Goal: Information Seeking & Learning: Understand process/instructions

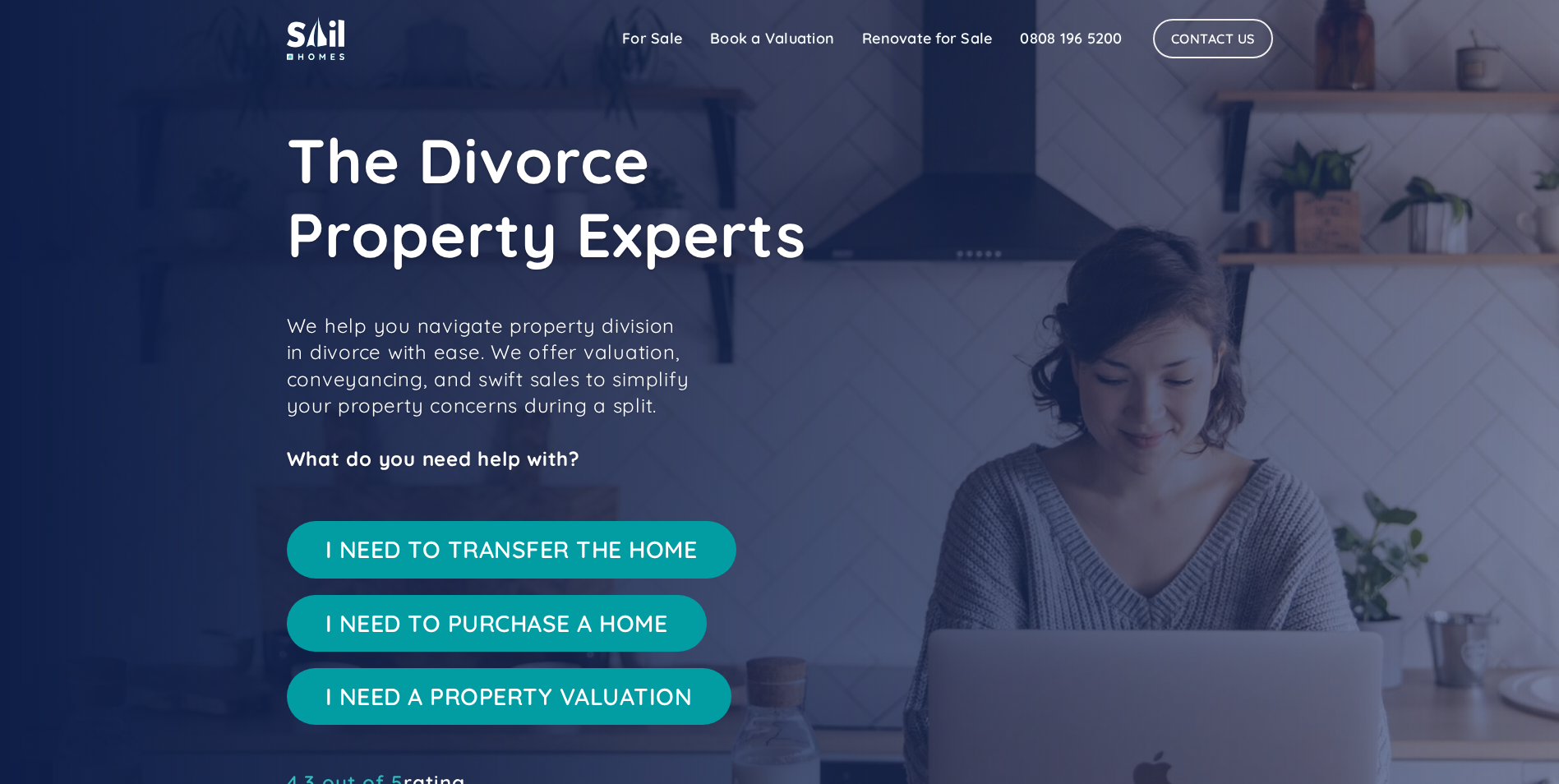
scroll to position [164, 0]
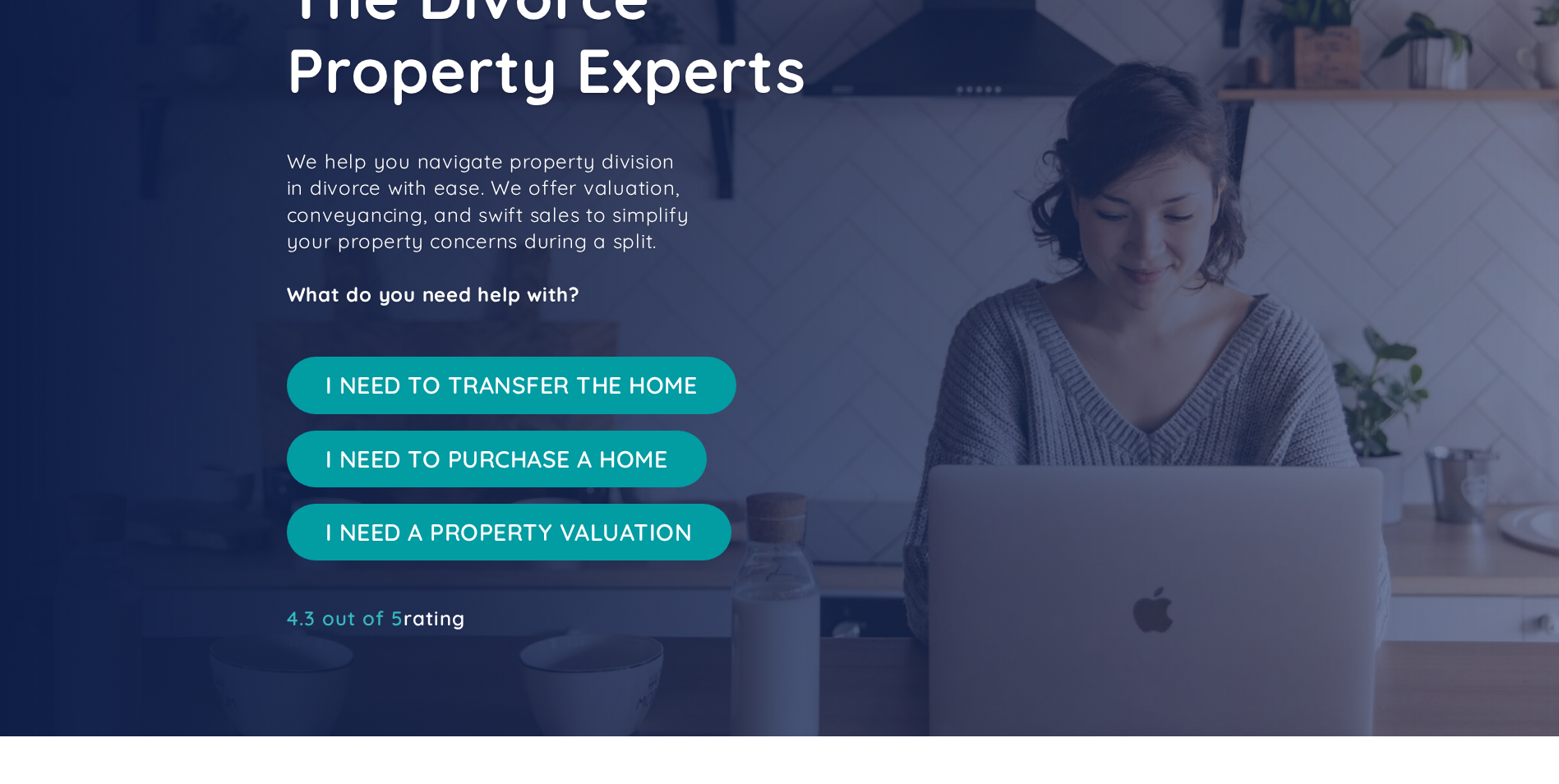
click at [436, 396] on link "I NEED TO TRANSFER THE HOME" at bounding box center [512, 385] width 449 height 57
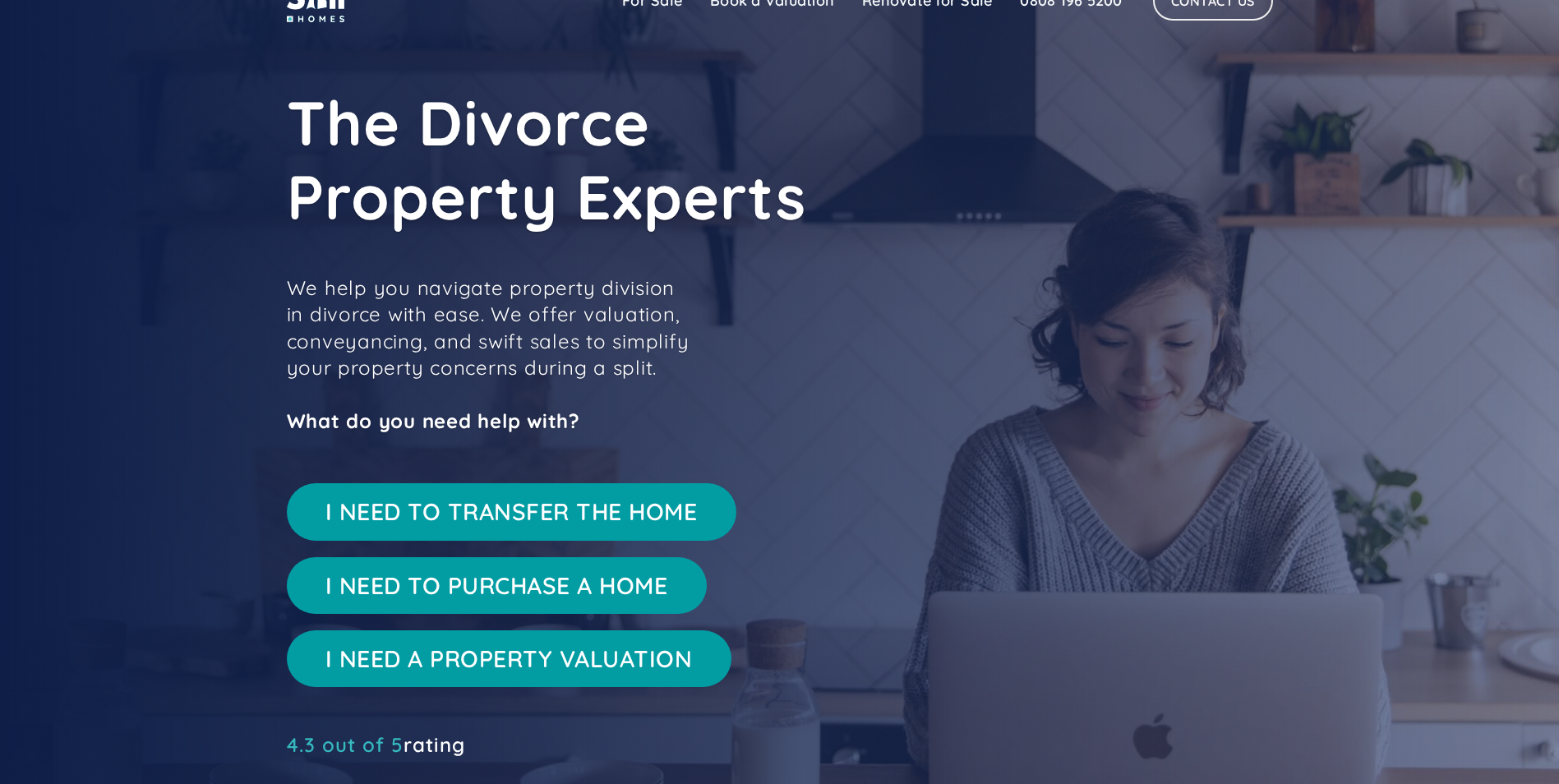
scroll to position [0, 0]
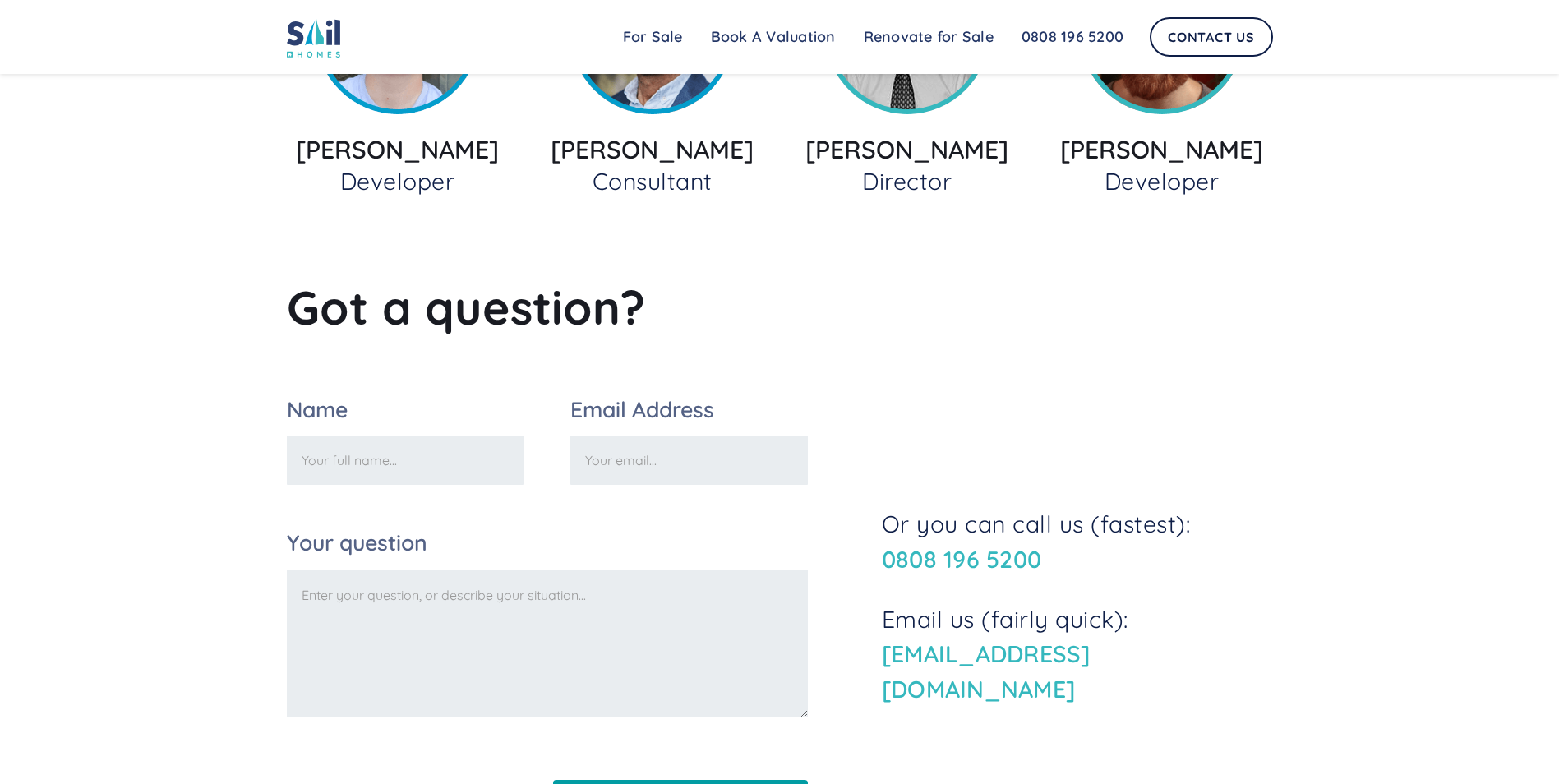
scroll to position [2501, 0]
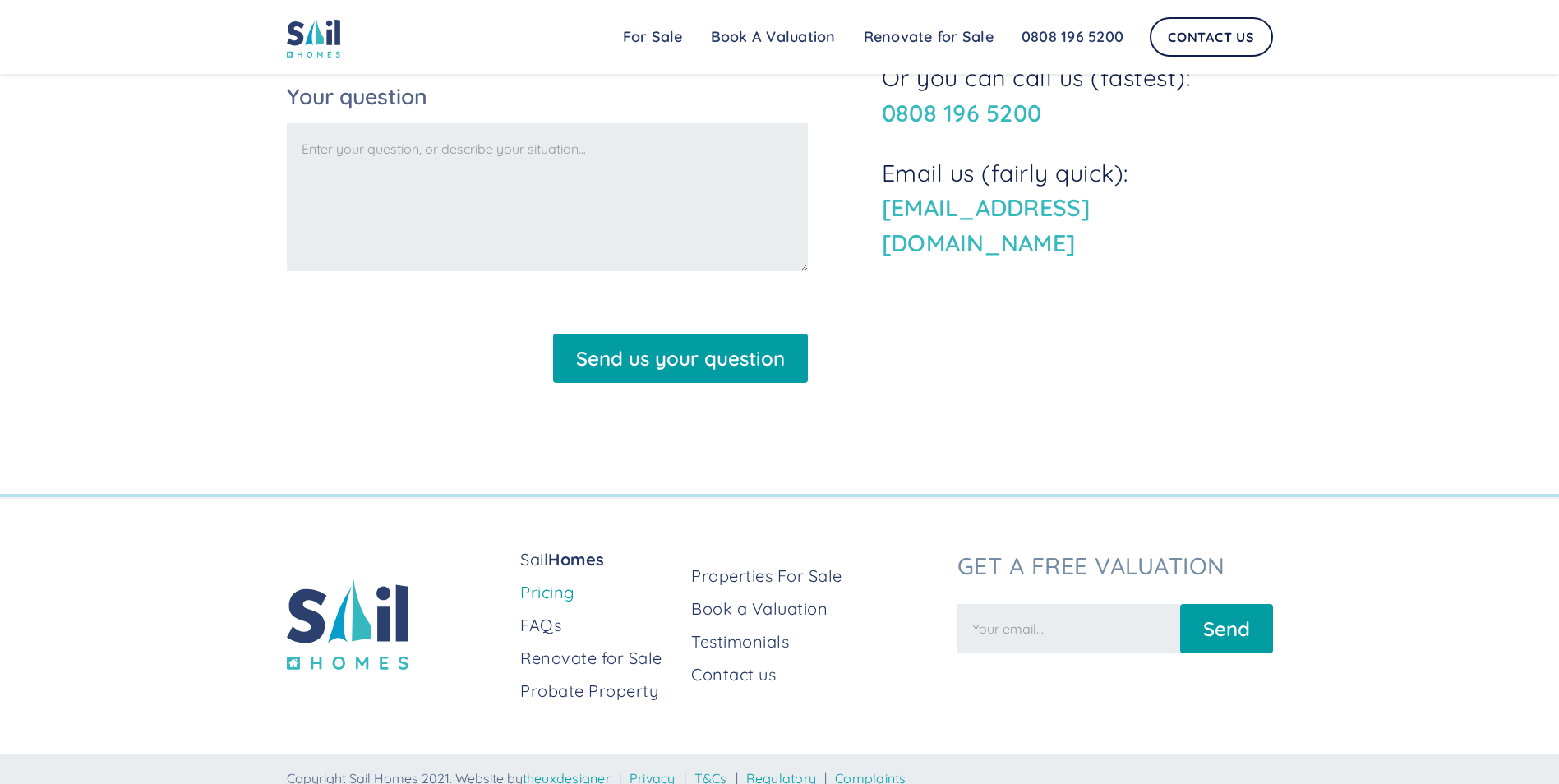
click at [541, 581] on link "Pricing" at bounding box center [599, 592] width 158 height 23
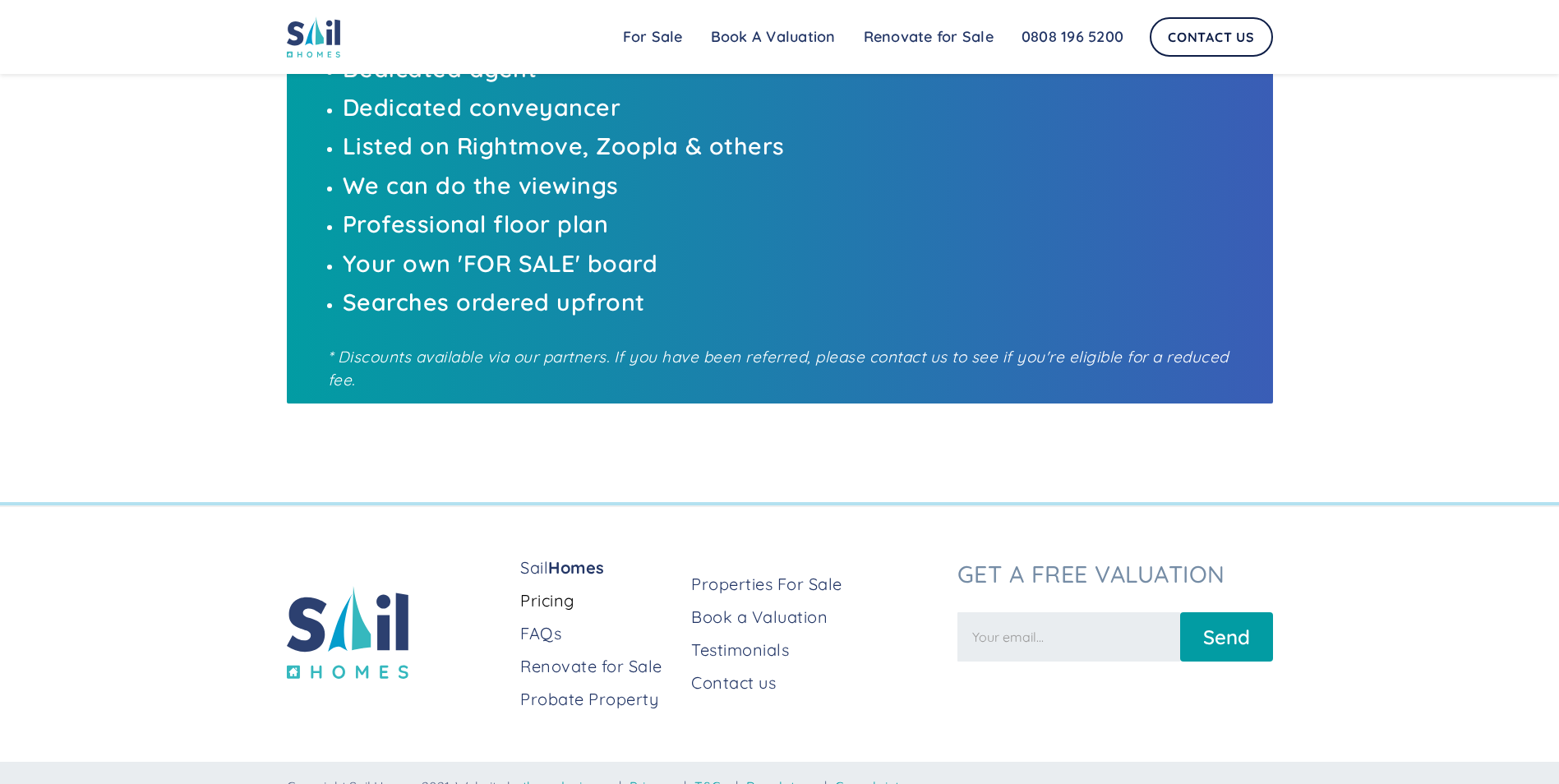
scroll to position [1072, 0]
click at [542, 622] on link "FAQs" at bounding box center [599, 633] width 158 height 23
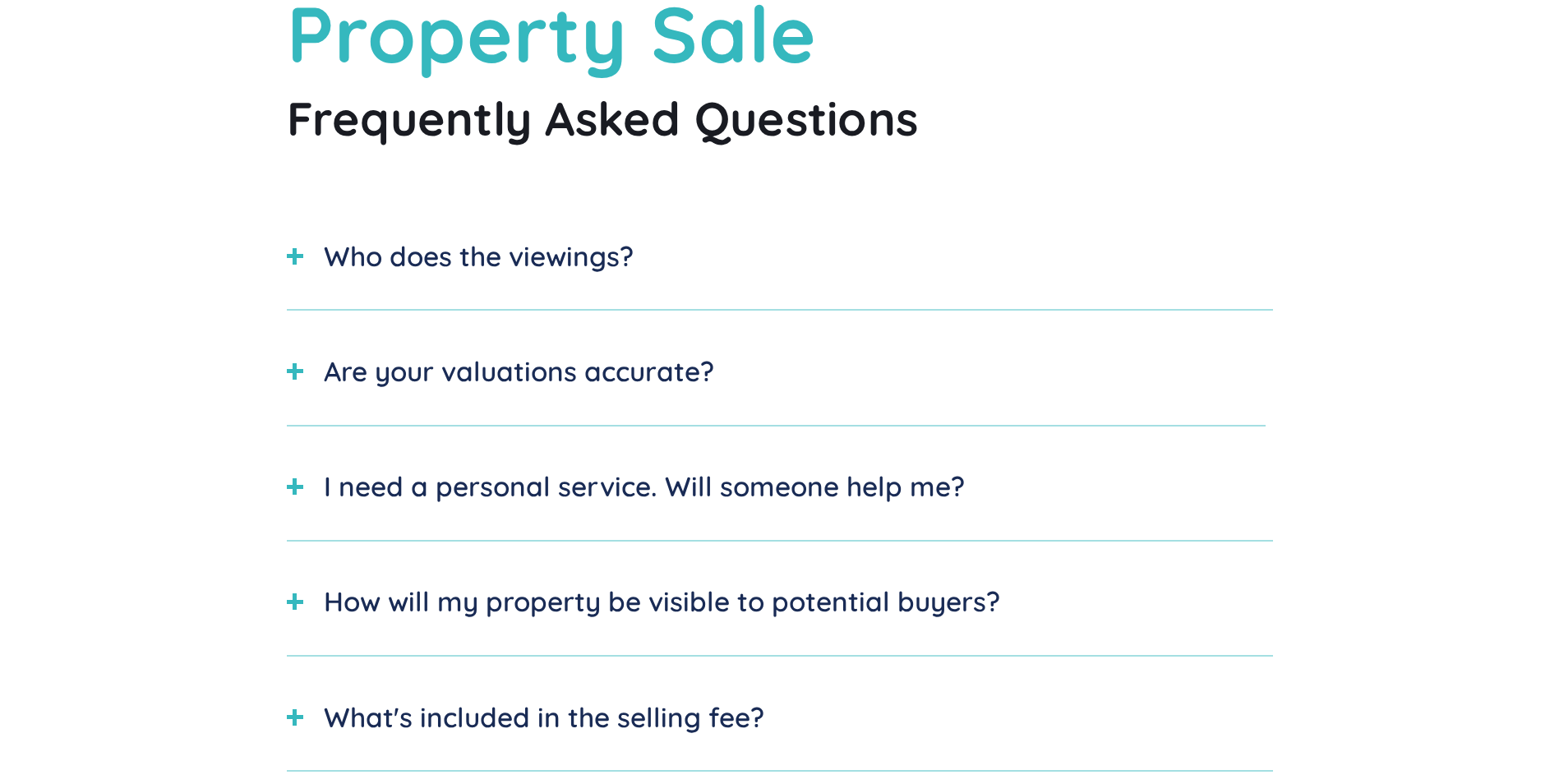
scroll to position [411, 0]
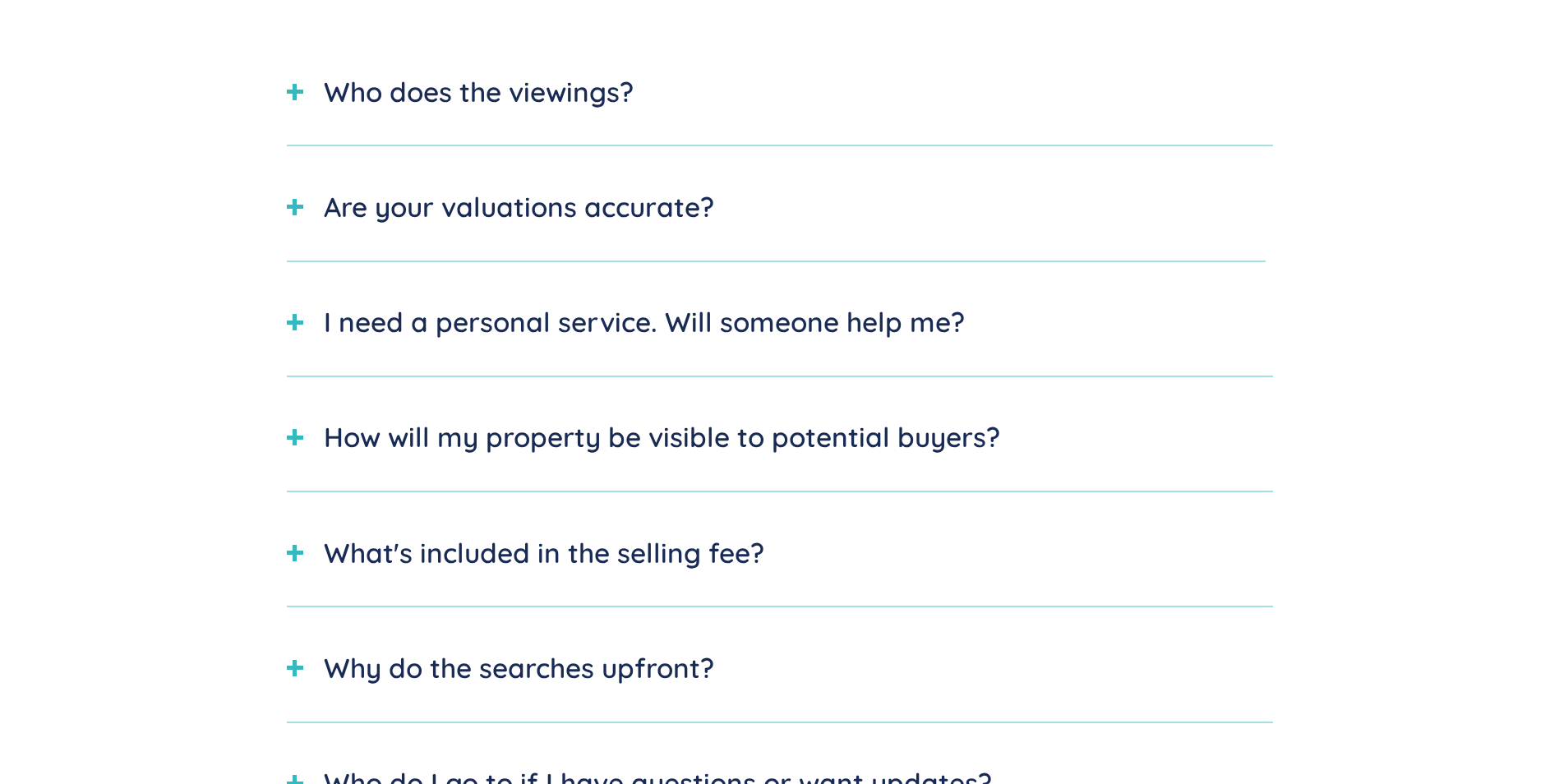
click at [536, 342] on div "I need a personal service. Will someone help me?" at bounding box center [644, 322] width 641 height 41
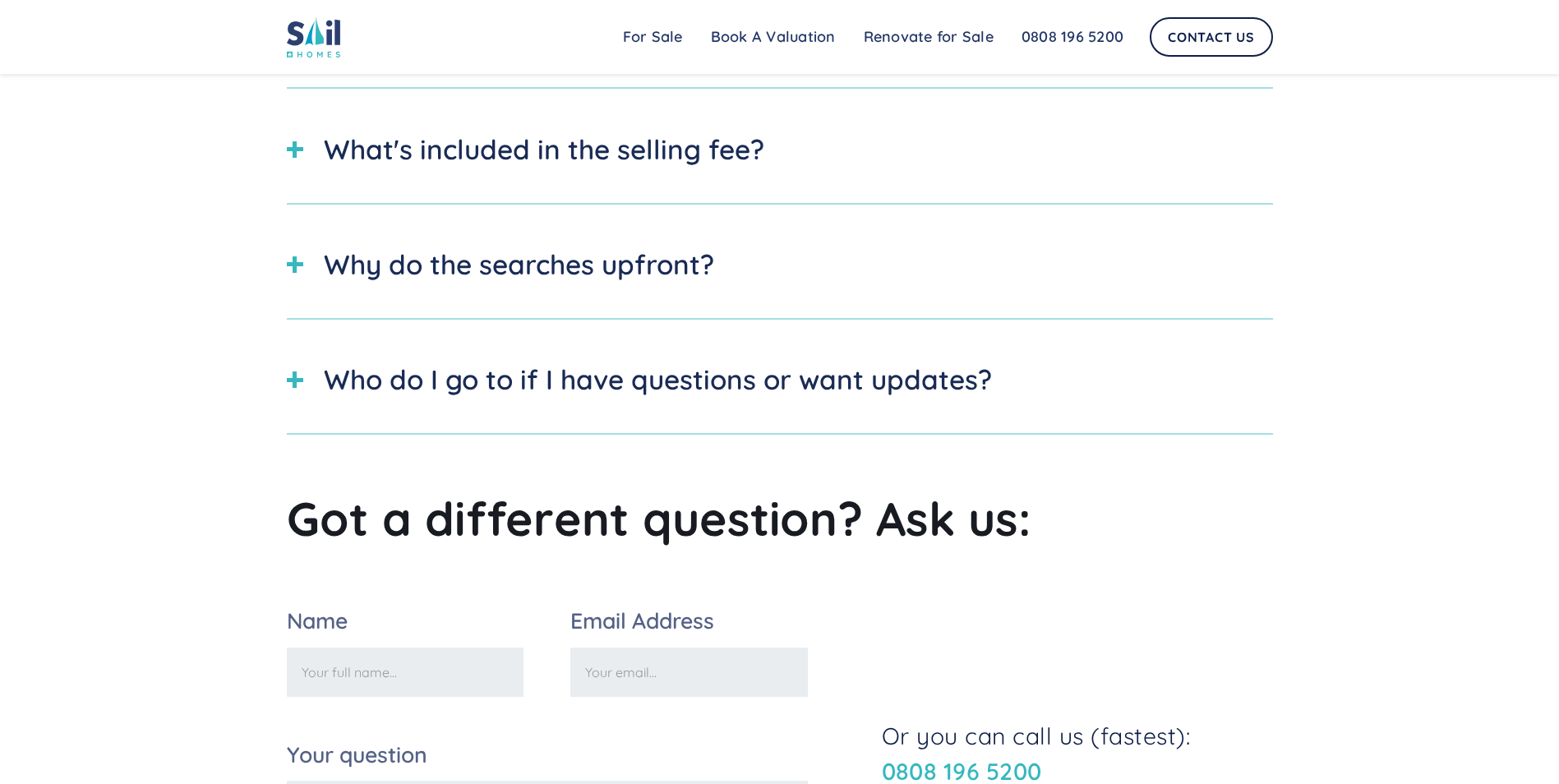
scroll to position [1315, 0]
